Goal: Check status: Check status

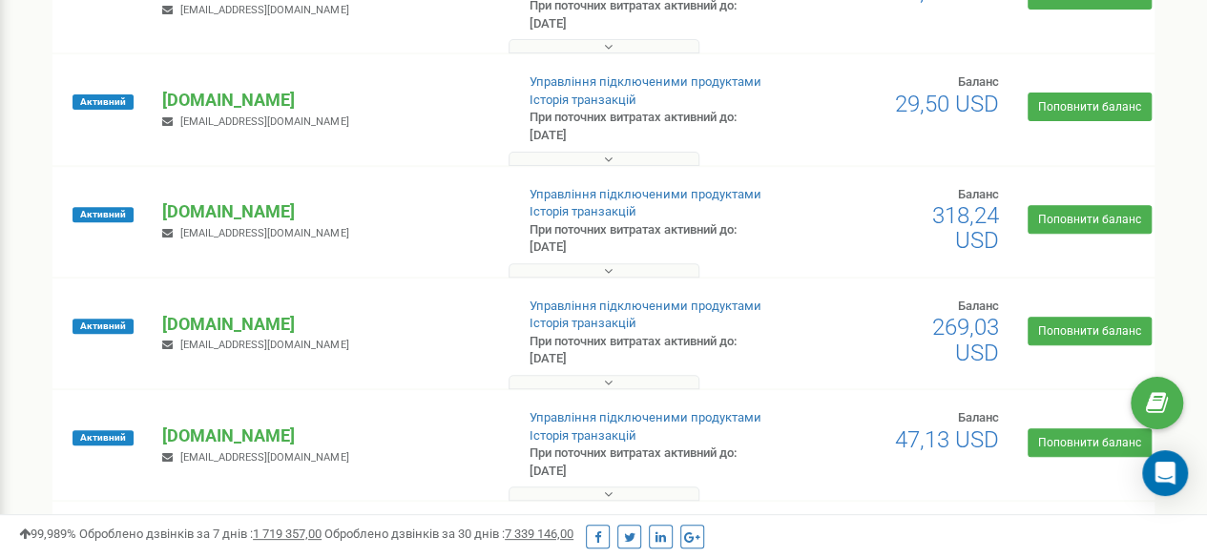
scroll to position [286, 0]
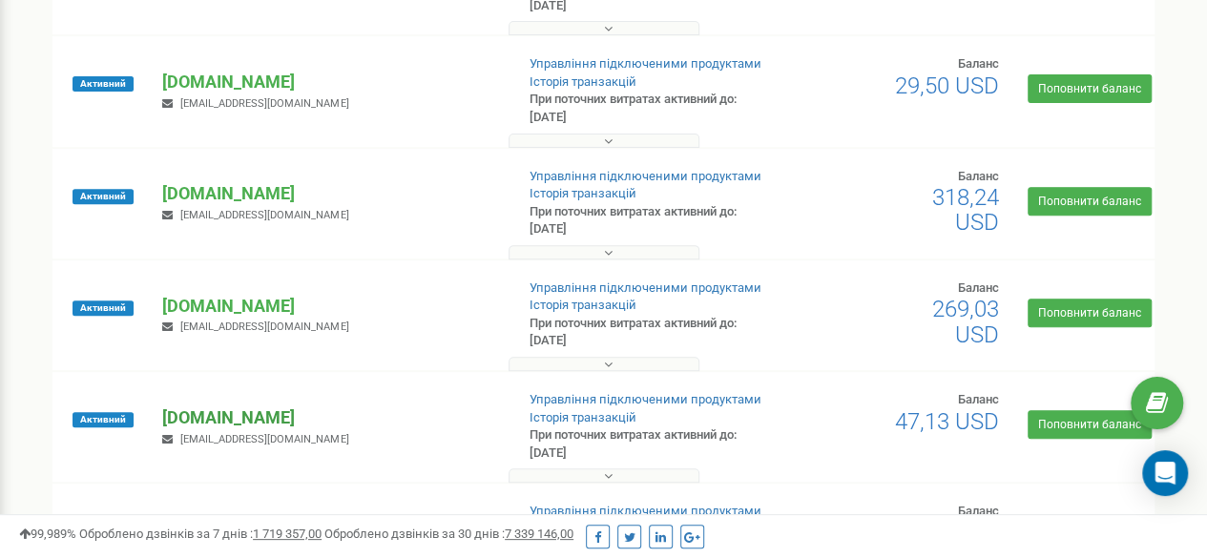
click at [204, 420] on p "[DOMAIN_NAME]" at bounding box center [330, 417] width 336 height 25
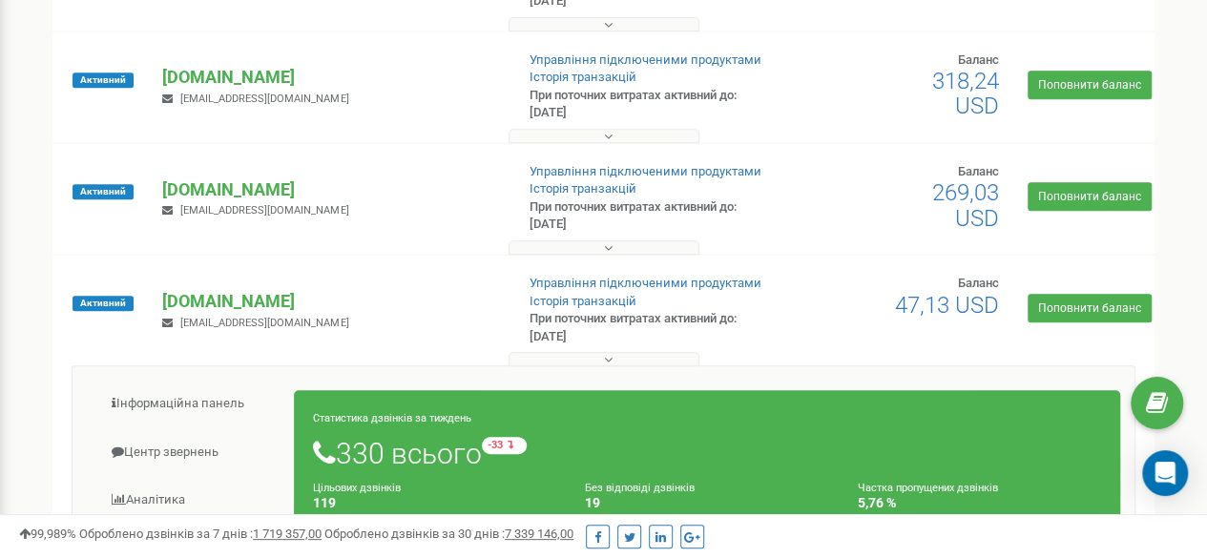
scroll to position [572, 0]
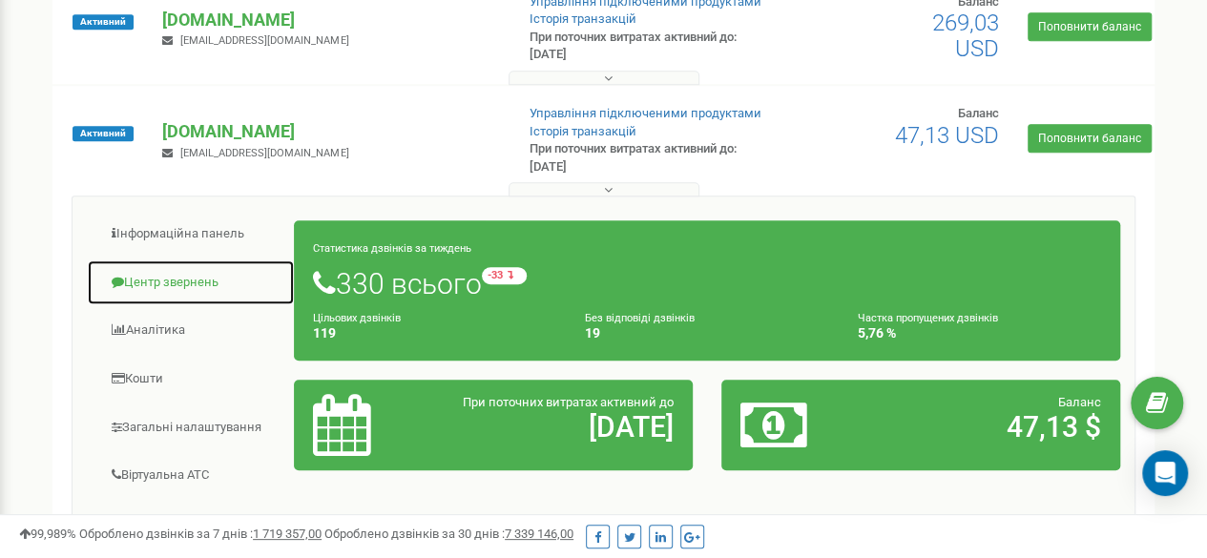
click at [138, 279] on link "Центр звернень" at bounding box center [191, 282] width 208 height 47
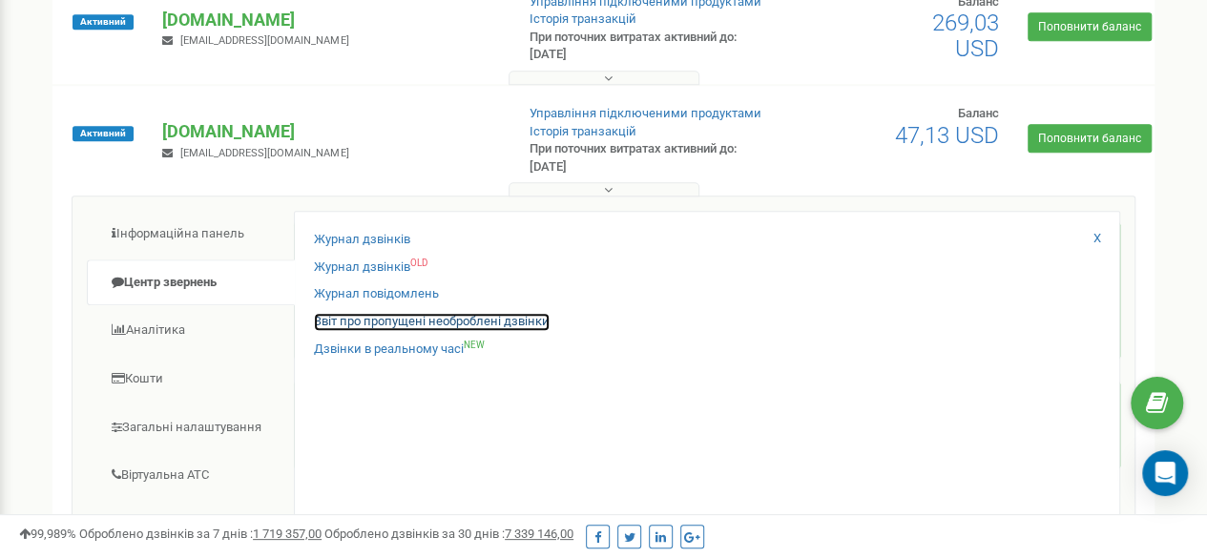
click at [358, 322] on link "Звіт про пропущені необроблені дзвінки" at bounding box center [432, 322] width 236 height 18
